Goal: Transaction & Acquisition: Book appointment/travel/reservation

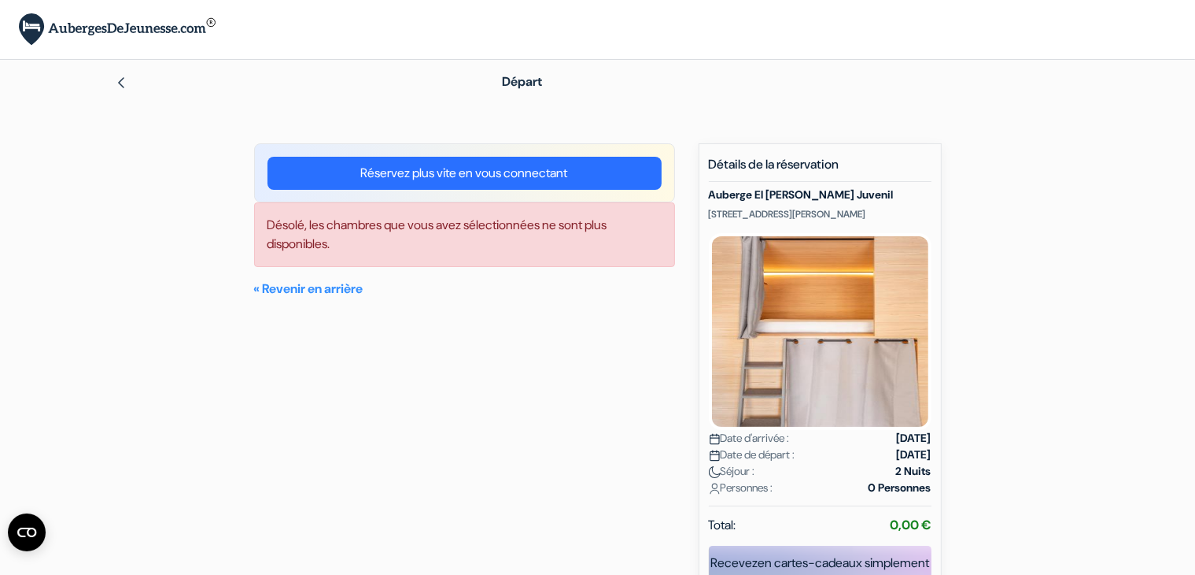
click at [467, 166] on link "Réservez plus vite en vous connectant" at bounding box center [465, 173] width 394 height 33
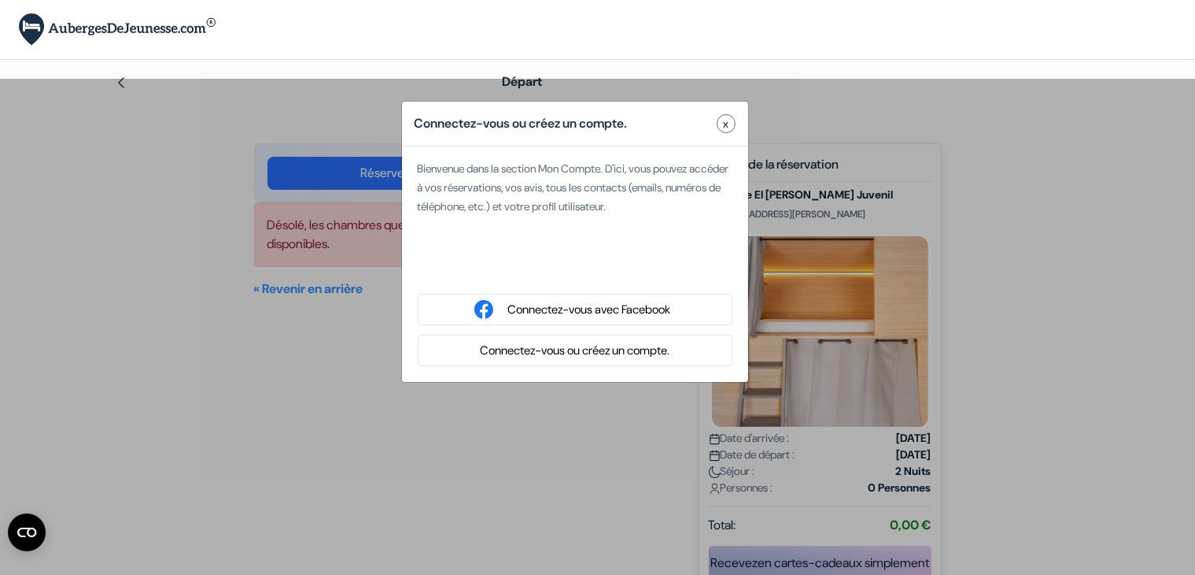
click at [731, 124] on button "x" at bounding box center [726, 123] width 19 height 19
